Goal: Find specific page/section: Find specific page/section

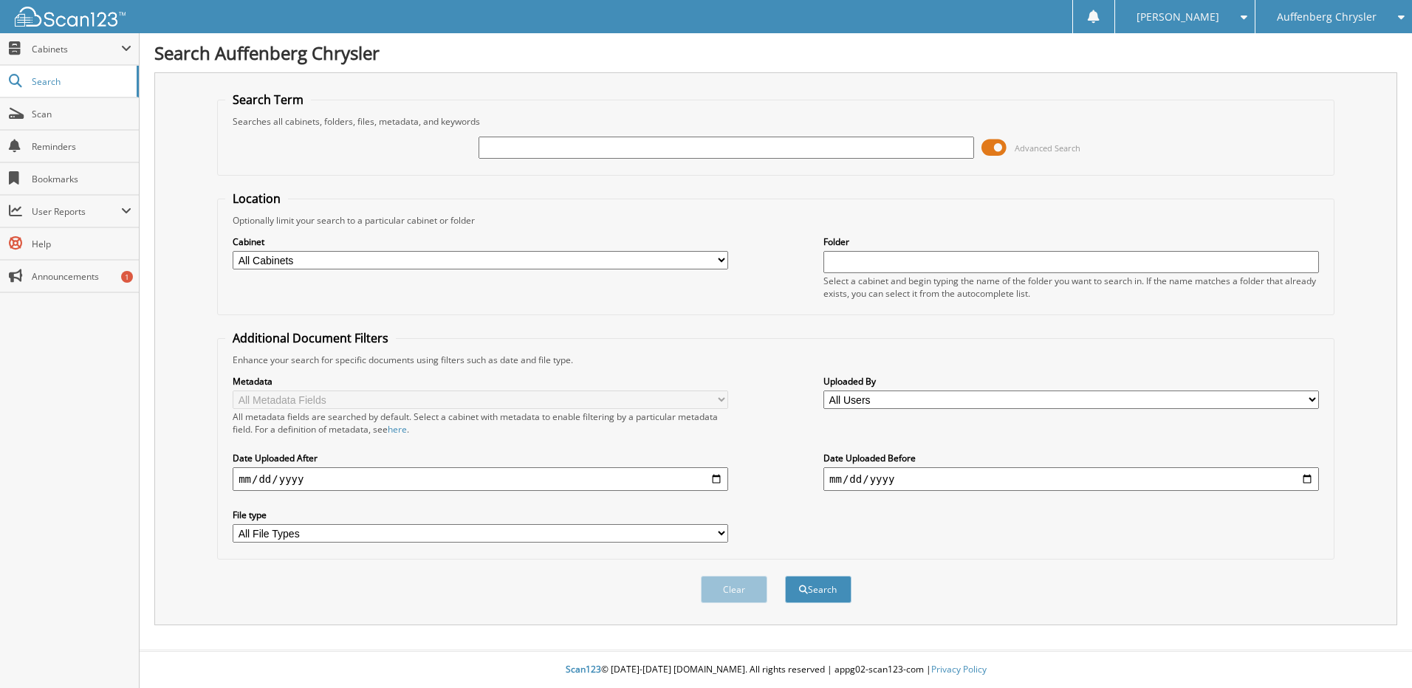
click at [626, 147] on input "text" at bounding box center [727, 148] width 496 height 22
type input "264144"
click at [785, 576] on button "Search" at bounding box center [818, 589] width 66 height 27
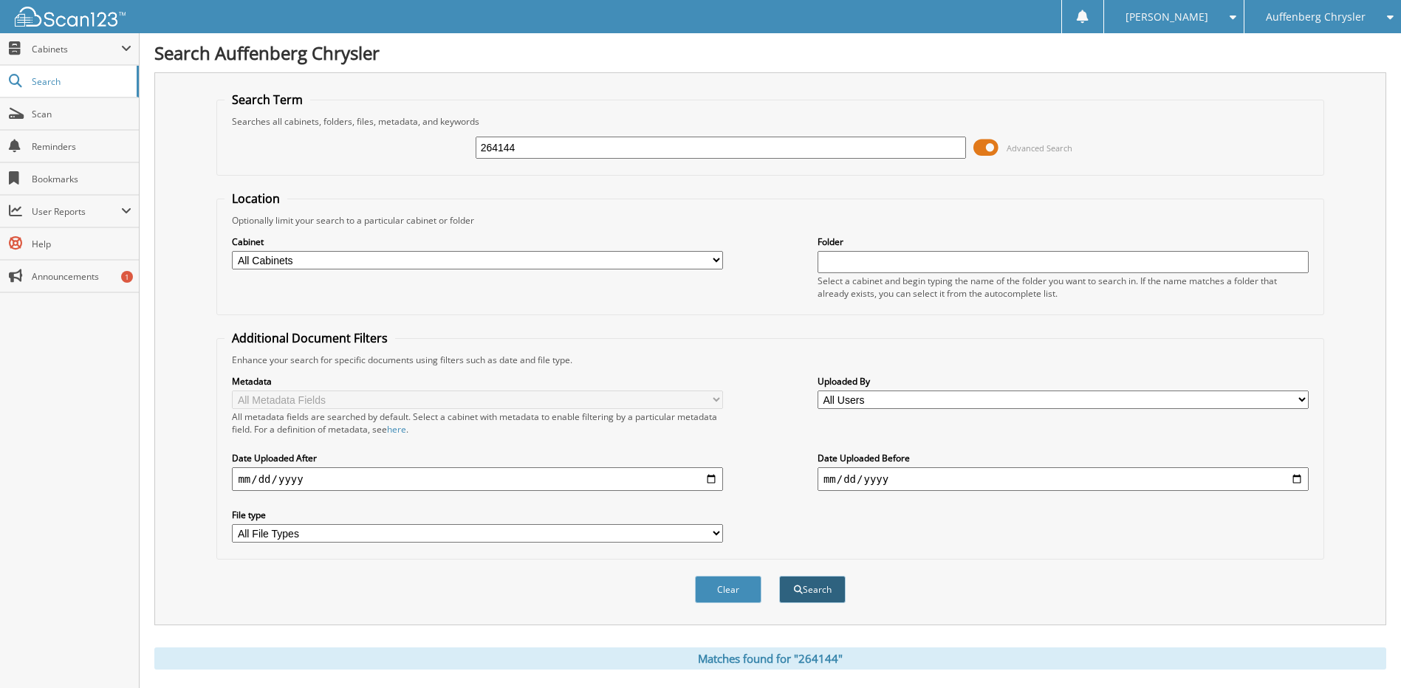
click at [814, 589] on button "Search" at bounding box center [812, 589] width 66 height 27
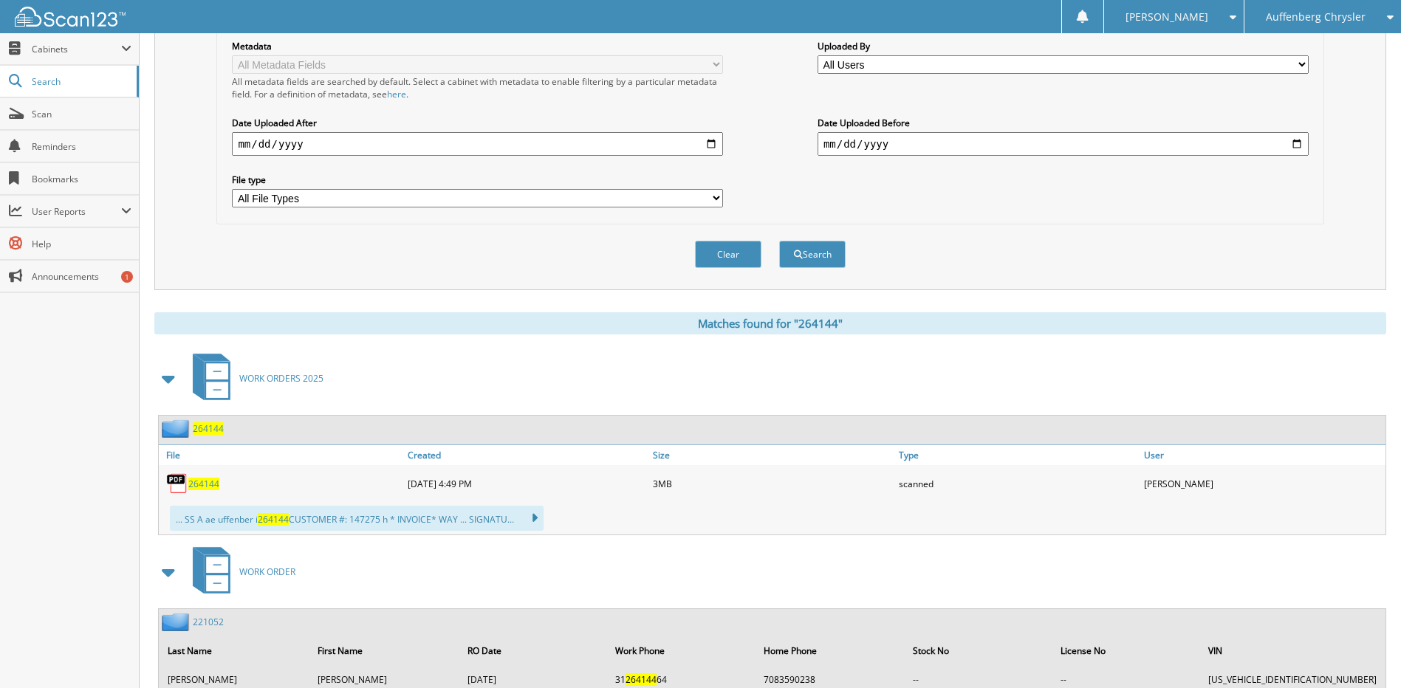
scroll to position [487, 0]
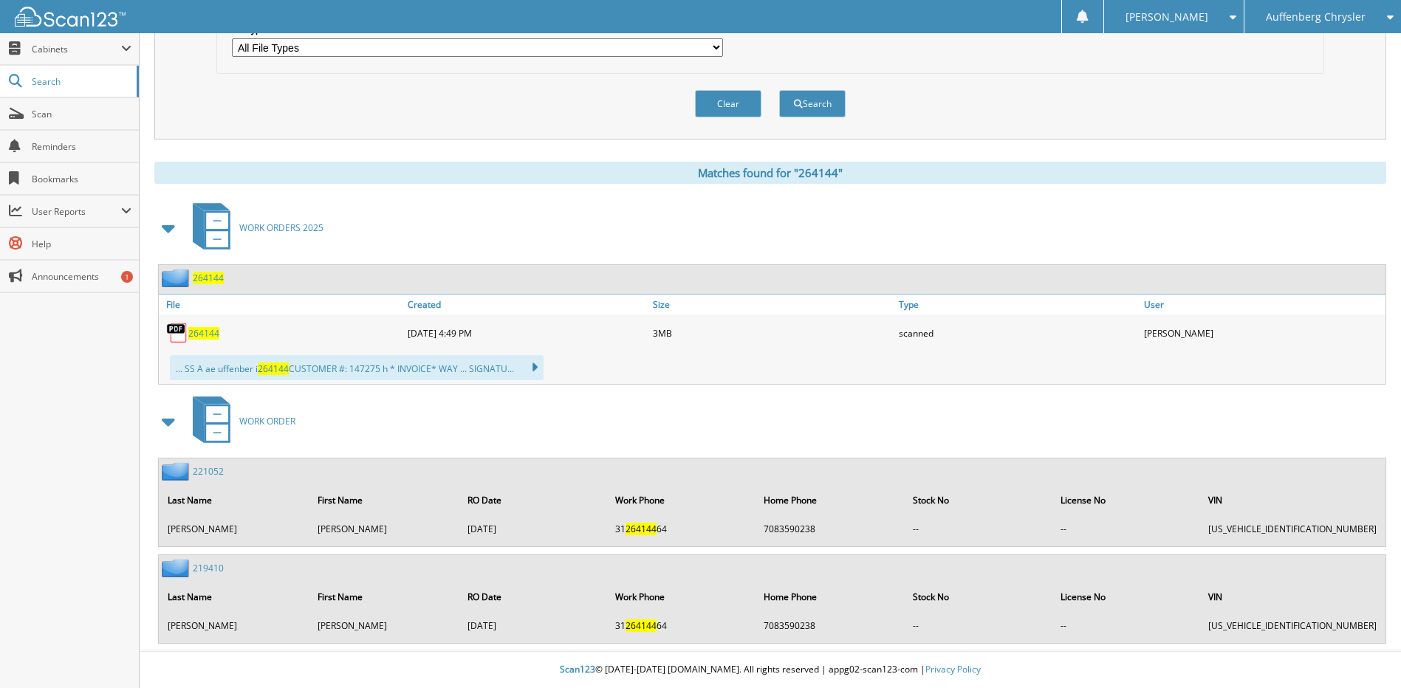
click at [204, 338] on span "264144" at bounding box center [203, 333] width 31 height 13
